Goal: Navigation & Orientation: Go to known website

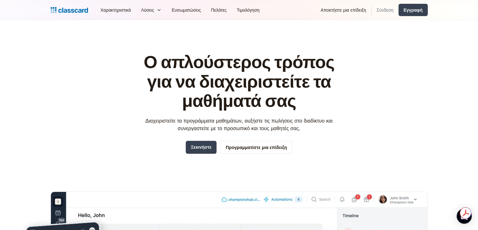
click at [381, 12] on font "Σύνδεση" at bounding box center [385, 9] width 17 height 5
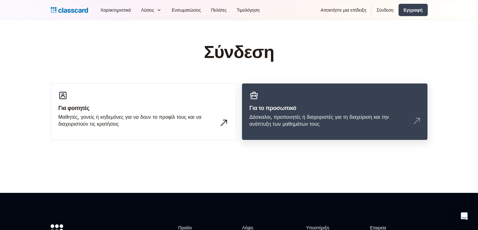
click at [278, 113] on div "Δάσκαλοι, προπονητές ή διαχειριστές για τη διαχείριση και την ανάπτυξη των μαθη…" at bounding box center [329, 120] width 158 height 14
